Goal: Transaction & Acquisition: Subscribe to service/newsletter

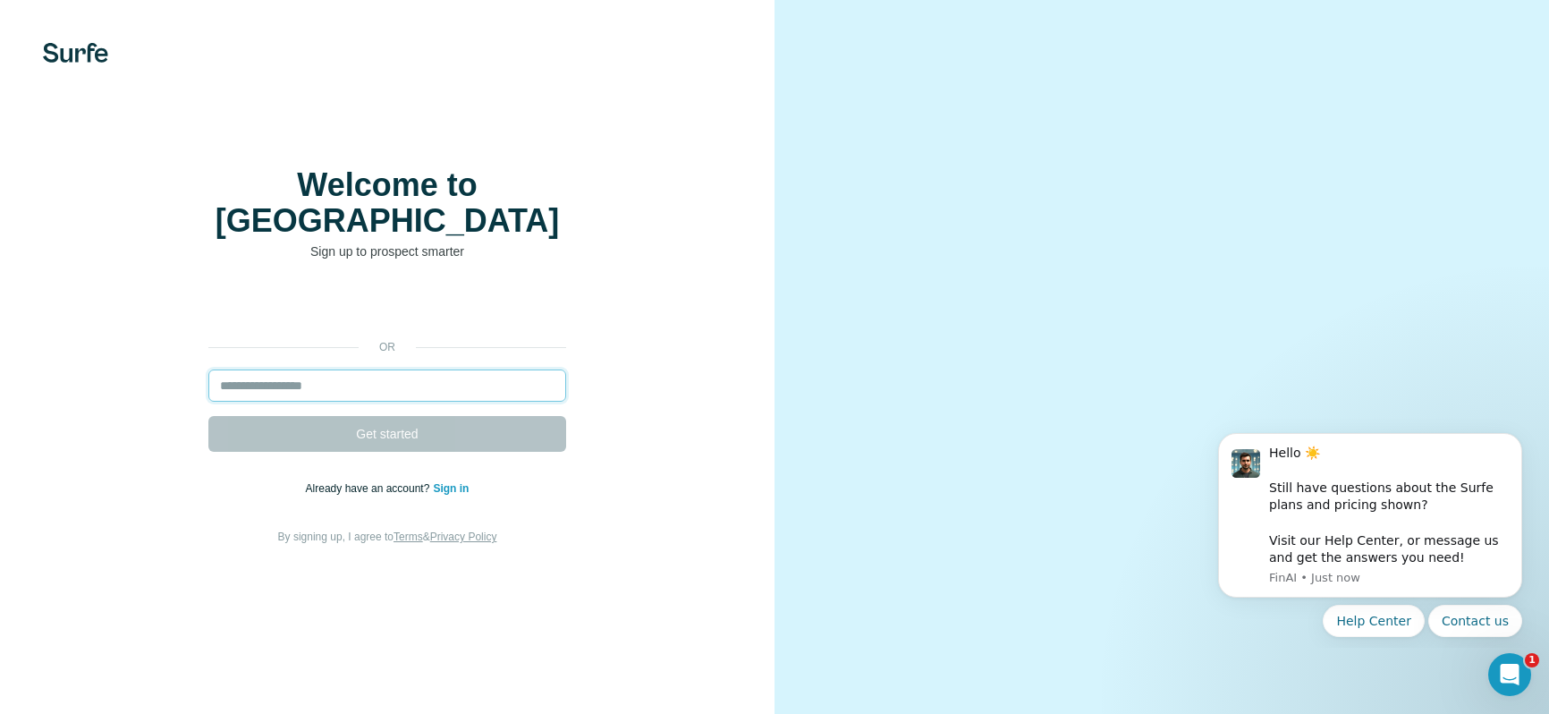
click at [423, 401] on input "email" at bounding box center [387, 385] width 358 height 32
click at [443, 401] on input "email" at bounding box center [387, 385] width 358 height 32
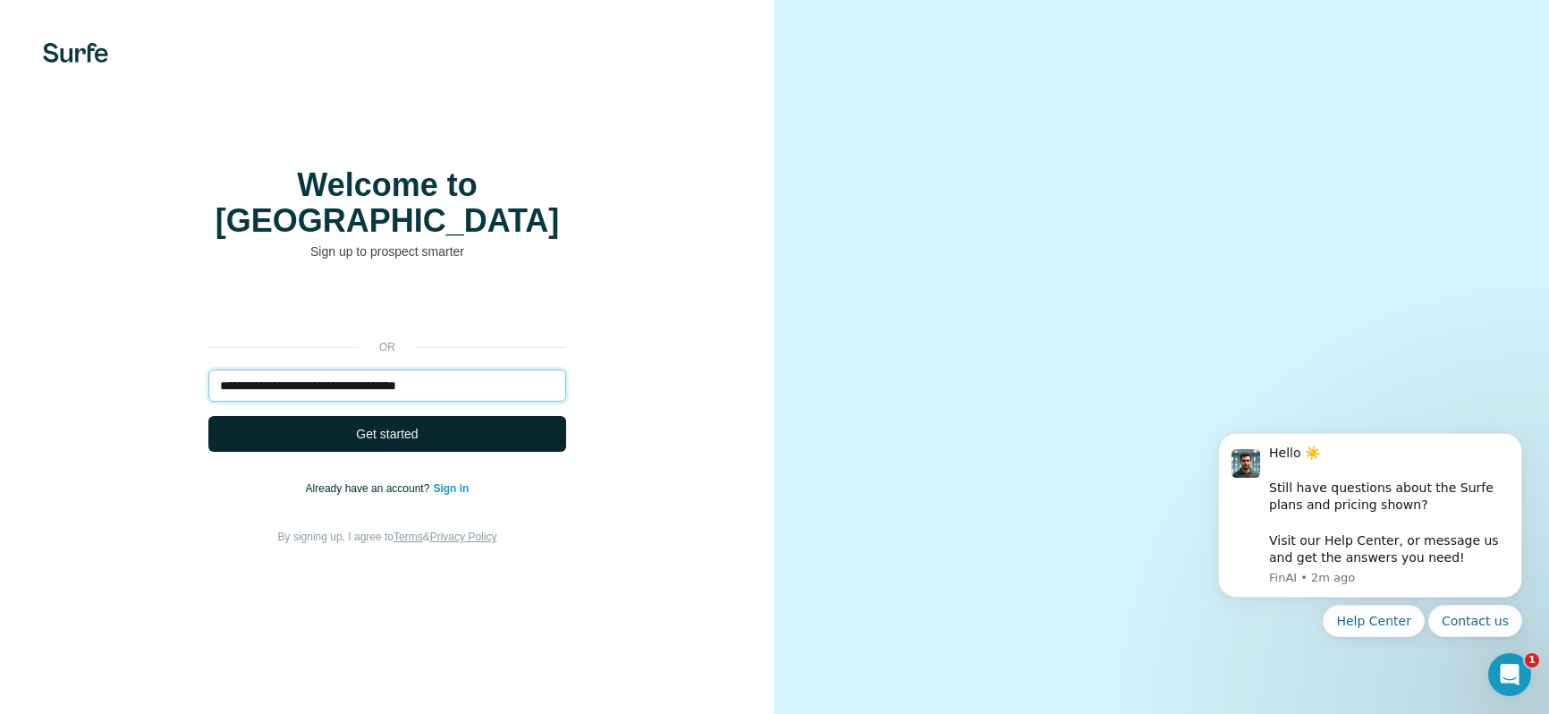
type input "**********"
click at [443, 452] on button "Get started" at bounding box center [387, 434] width 358 height 36
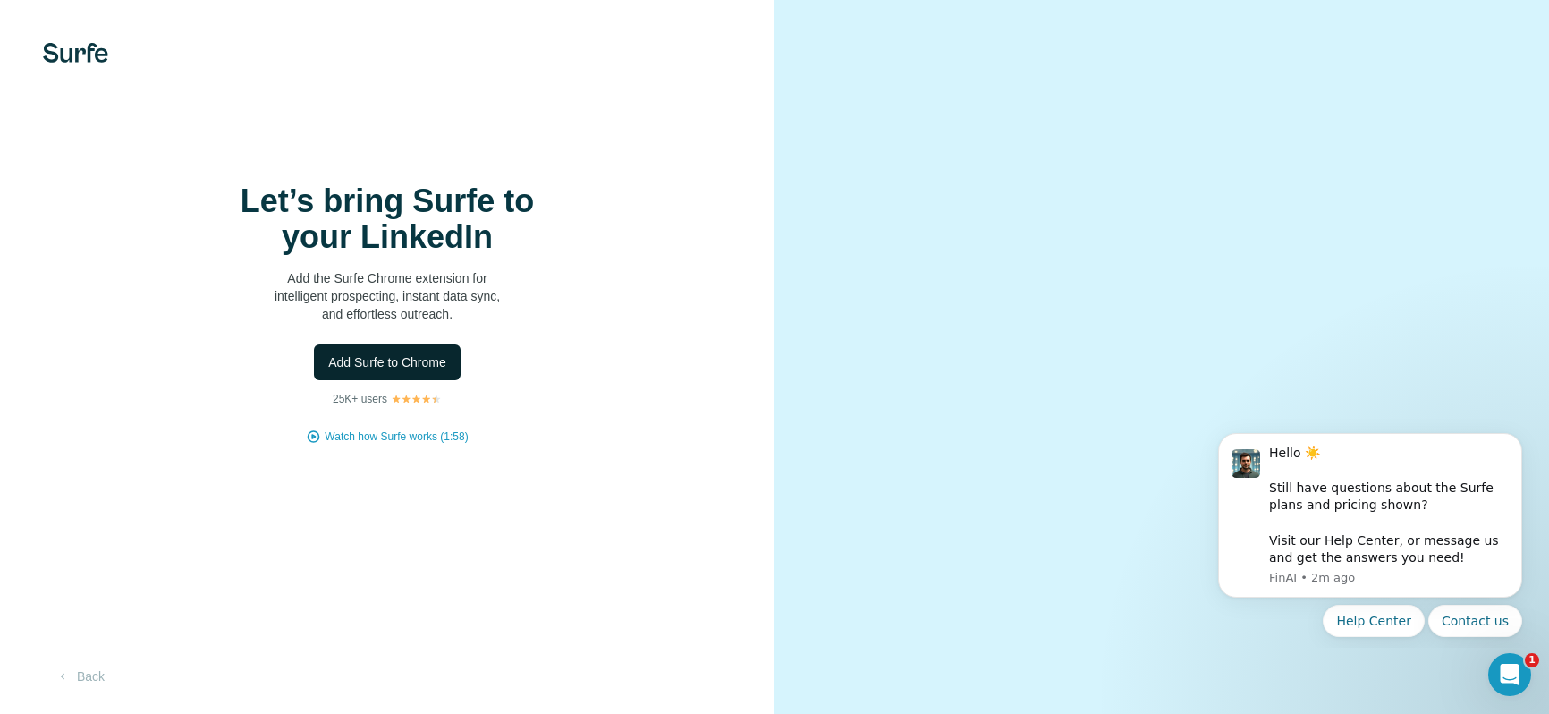
click at [394, 371] on span "Add Surfe to Chrome" at bounding box center [387, 362] width 118 height 18
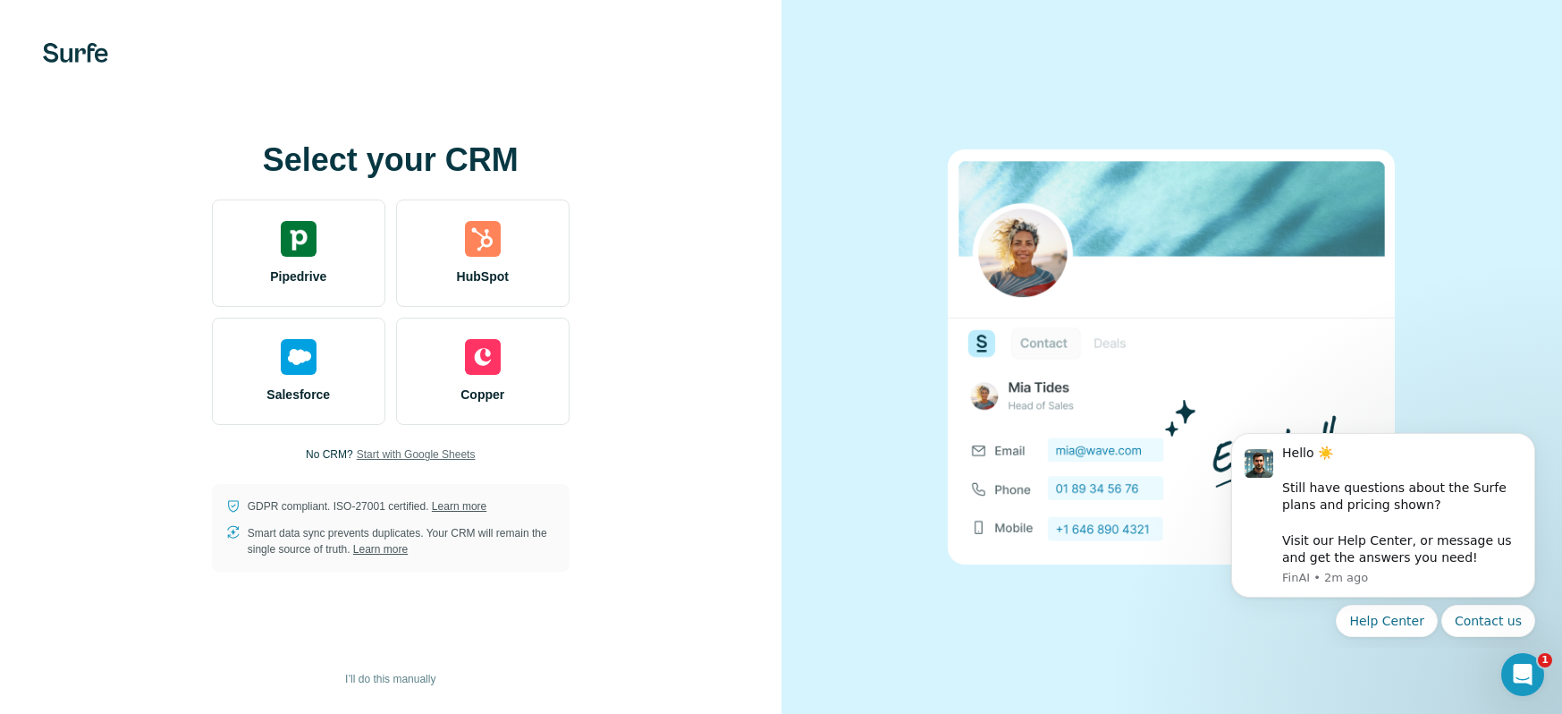
click at [396, 456] on span "Start with Google Sheets" at bounding box center [416, 454] width 119 height 16
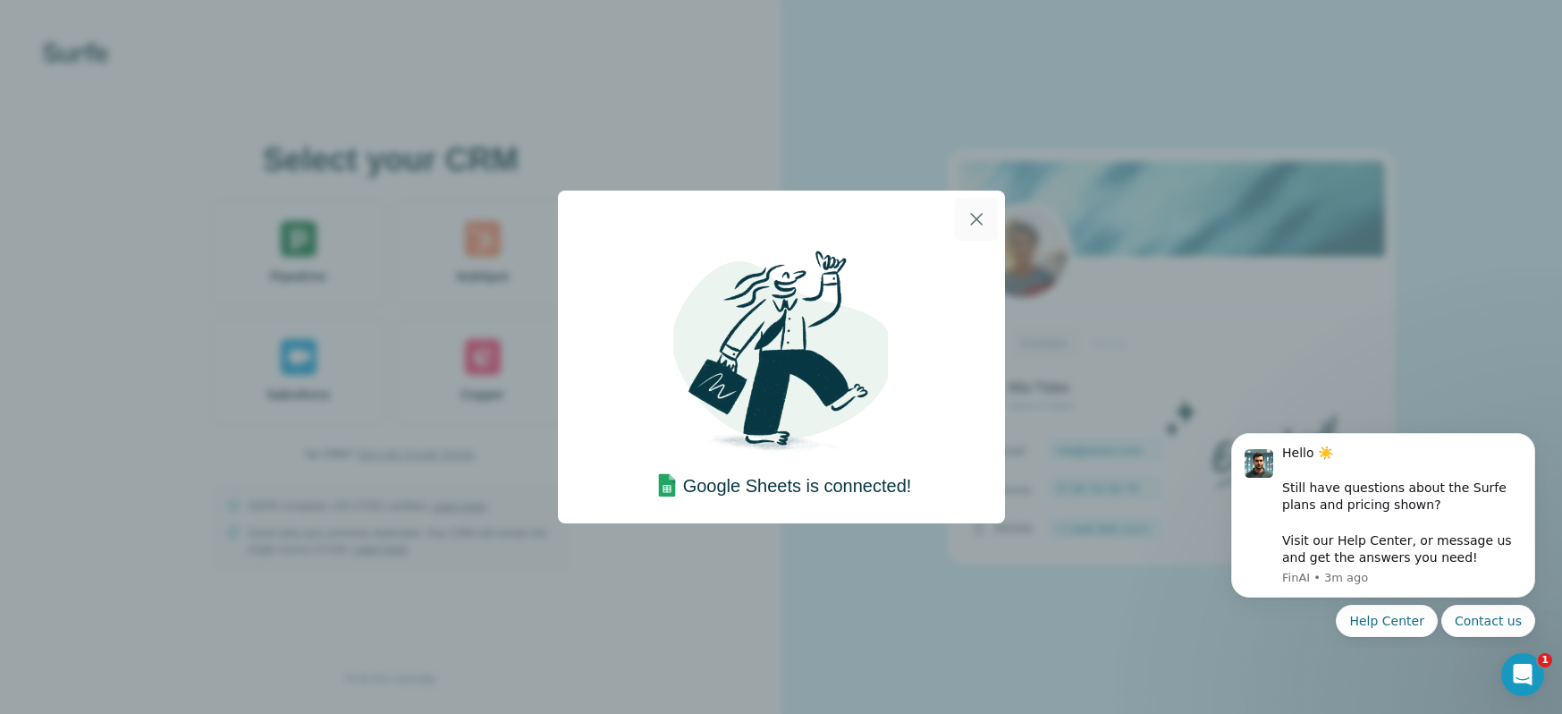
click at [970, 224] on icon "button" at bounding box center [976, 219] width 13 height 13
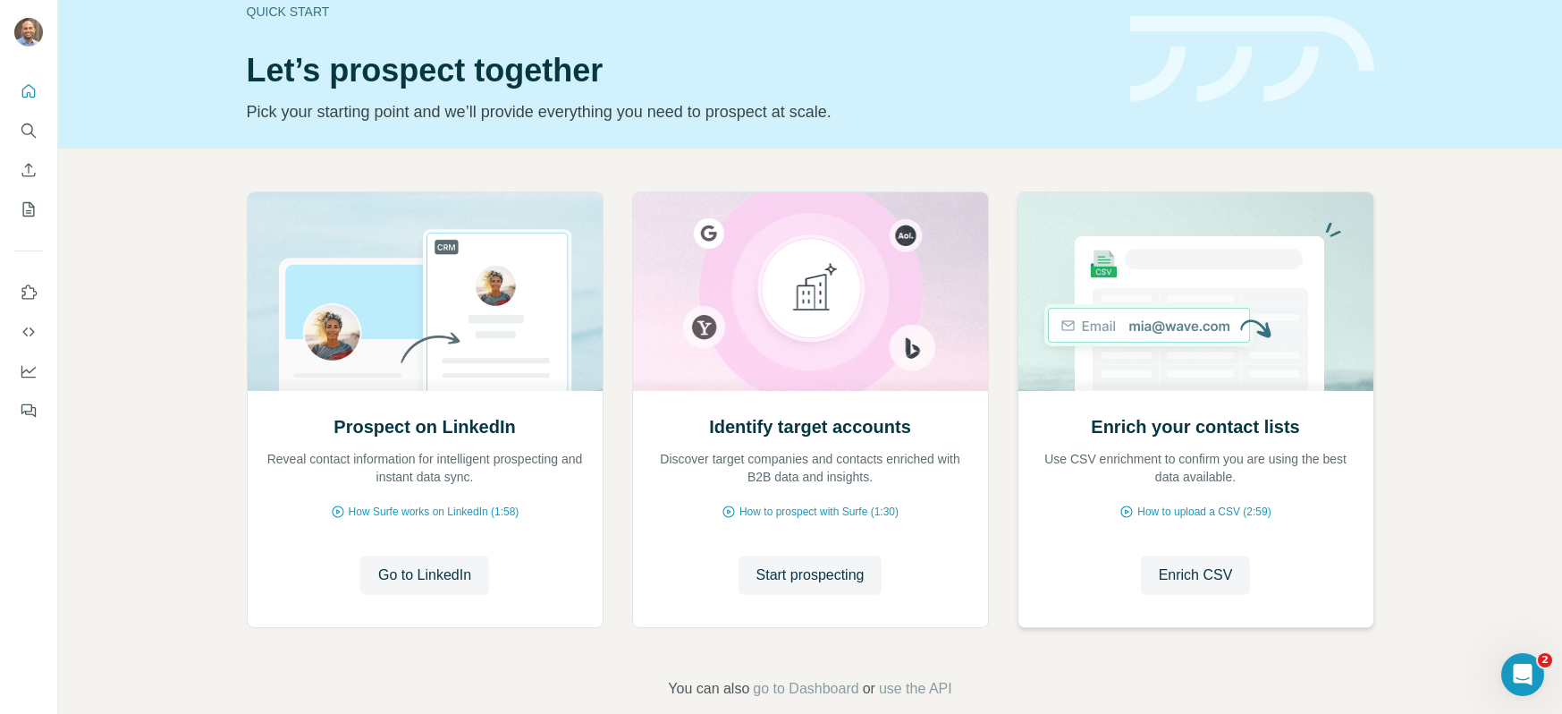
scroll to position [59, 0]
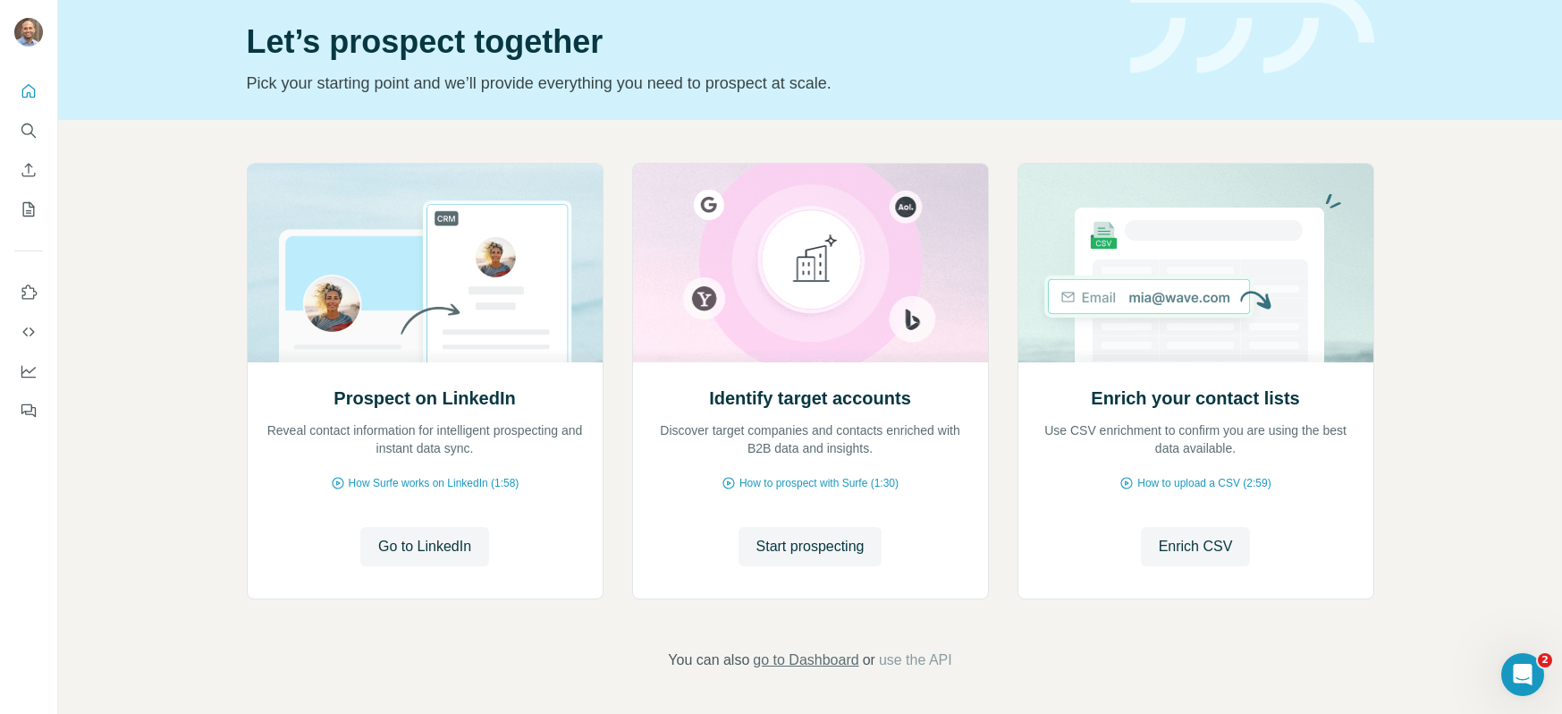
click at [819, 663] on span "go to Dashboard" at bounding box center [806, 659] width 106 height 21
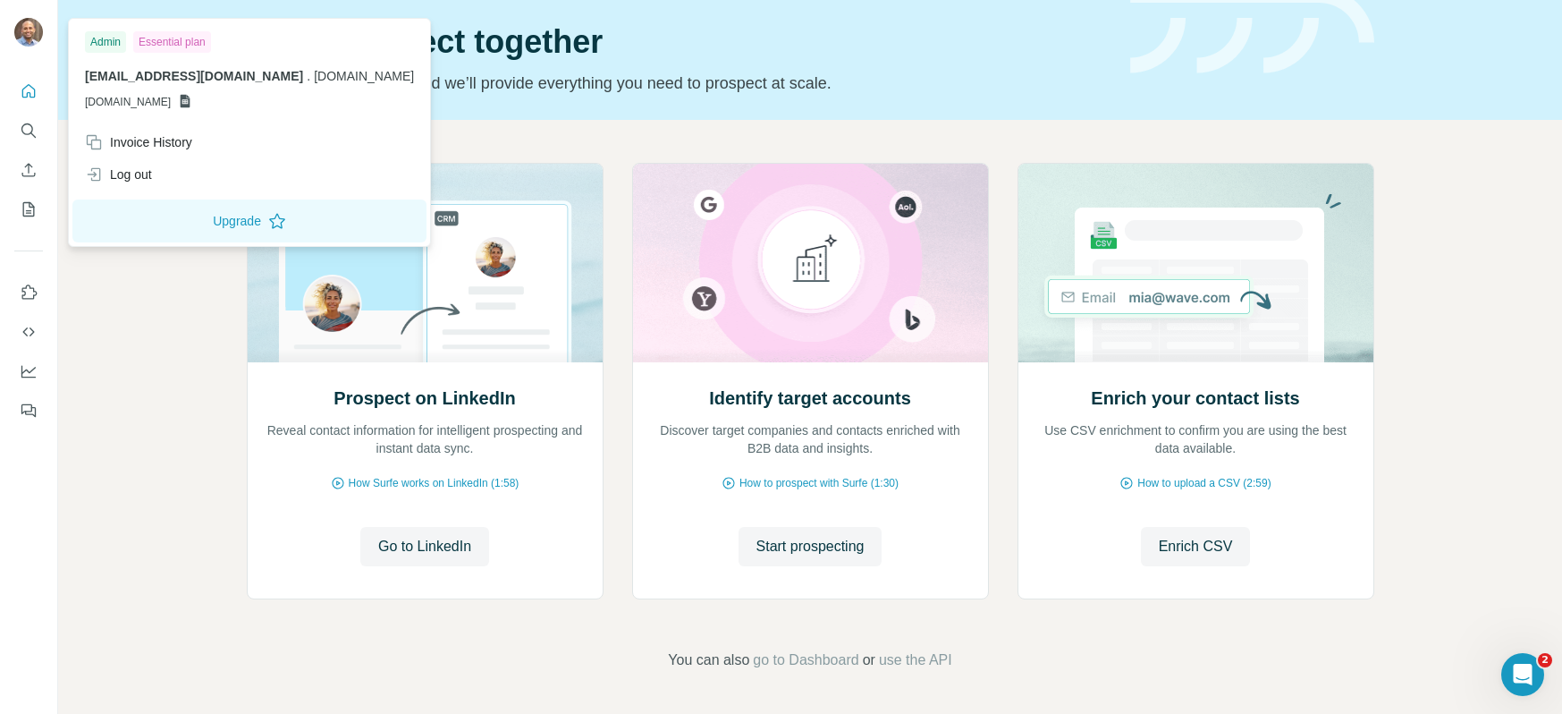
click at [164, 38] on div "Essential plan" at bounding box center [172, 41] width 78 height 21
click at [236, 224] on button "Upgrade" at bounding box center [249, 220] width 354 height 43
